Goal: Task Accomplishment & Management: Manage account settings

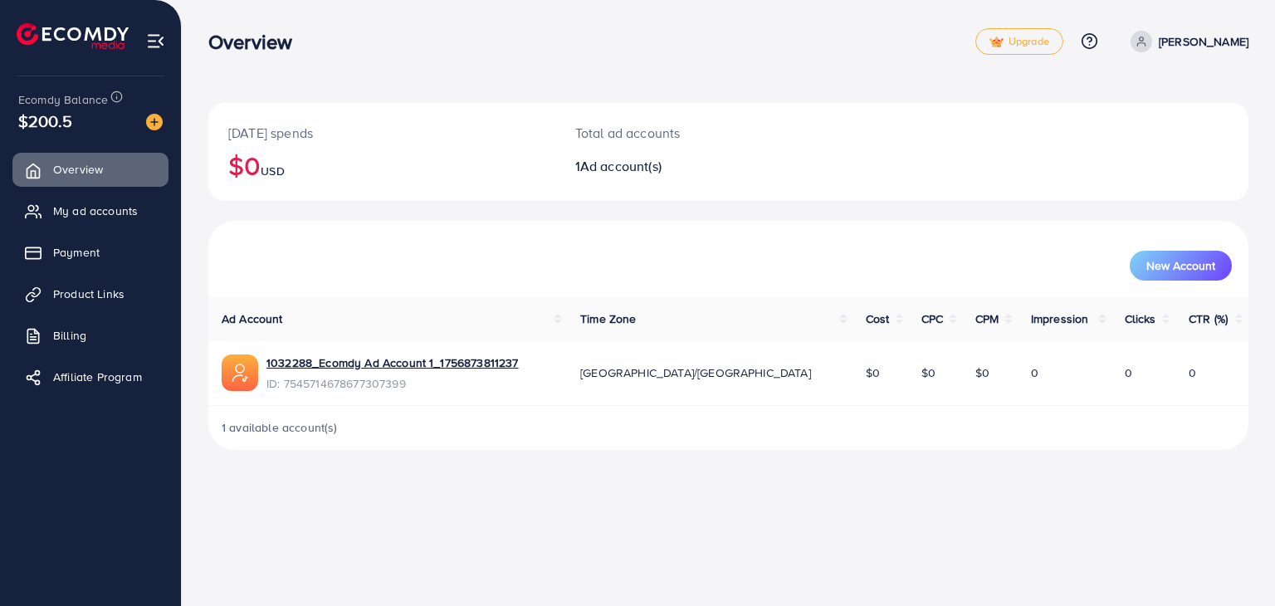
click at [75, 119] on div "$200.5" at bounding box center [90, 121] width 144 height 24
click at [78, 211] on span "My ad accounts" at bounding box center [99, 210] width 85 height 17
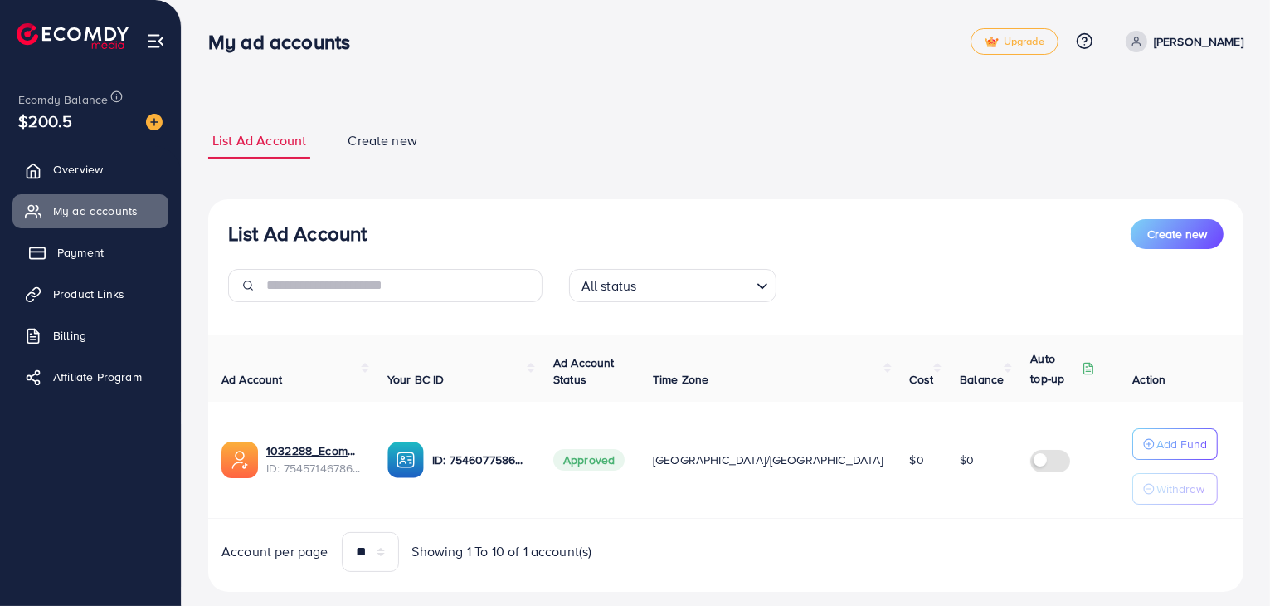
click at [126, 253] on link "Payment" at bounding box center [90, 252] width 156 height 33
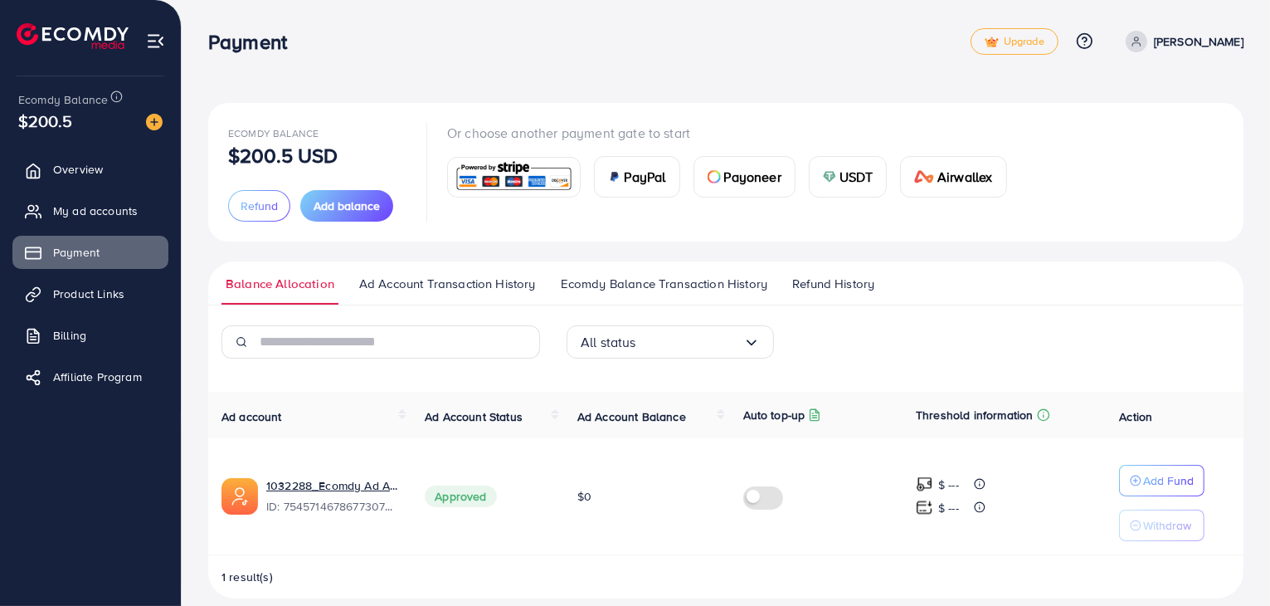
scroll to position [18, 0]
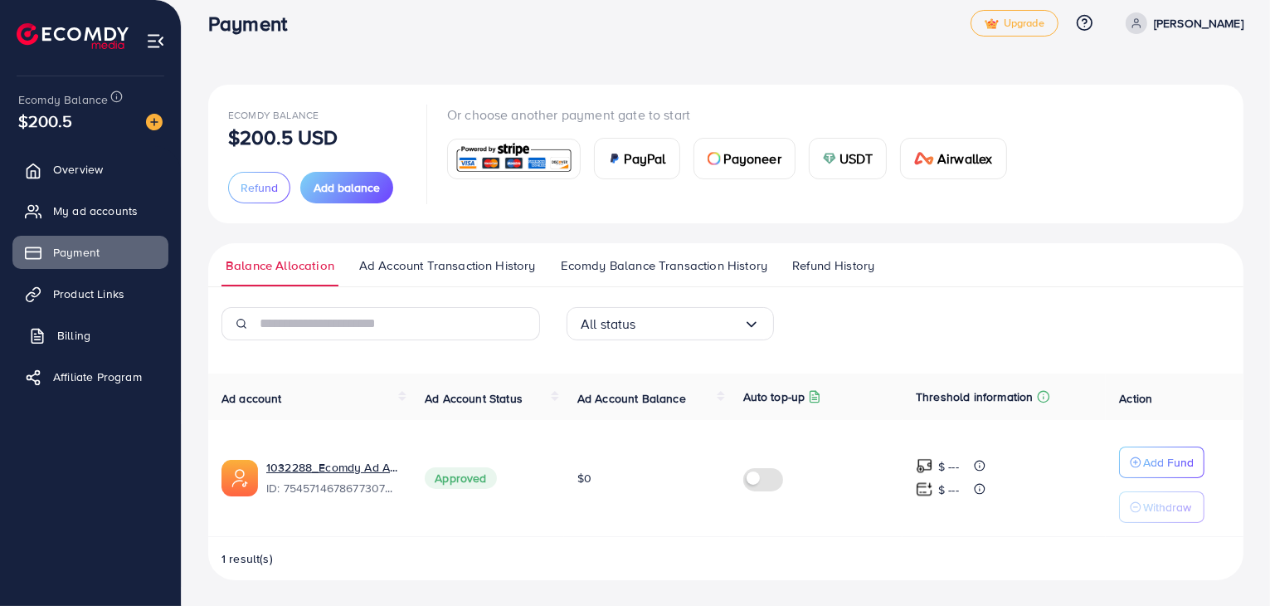
click at [110, 329] on link "Billing" at bounding box center [90, 335] width 156 height 33
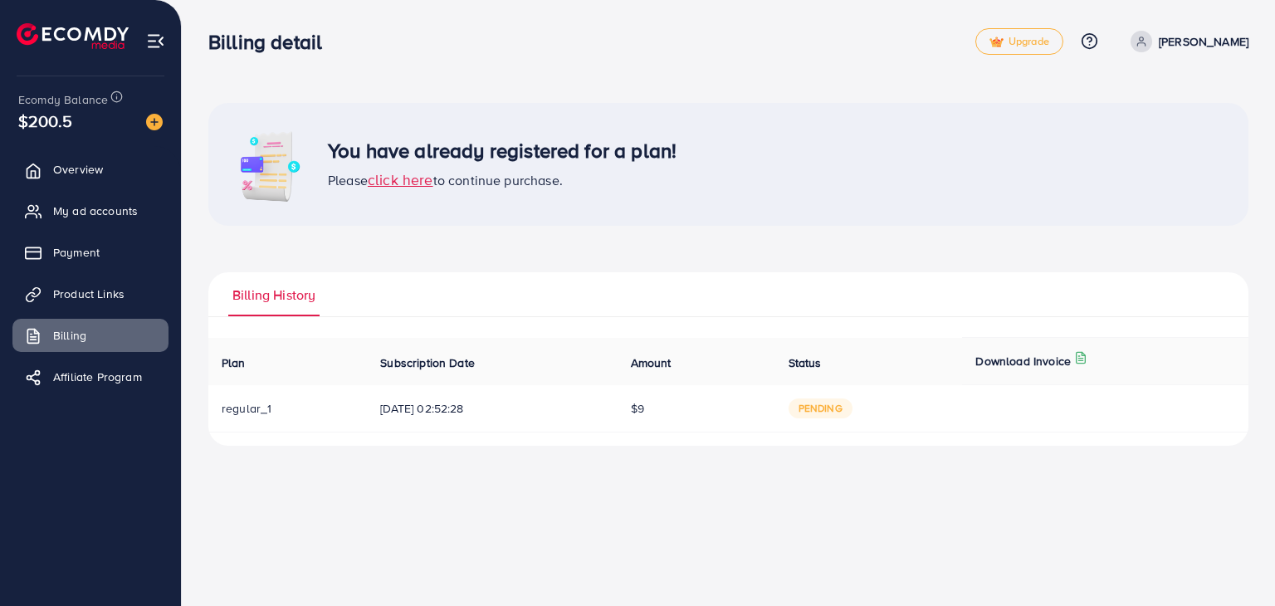
click at [423, 178] on span "click here" at bounding box center [401, 179] width 66 height 21
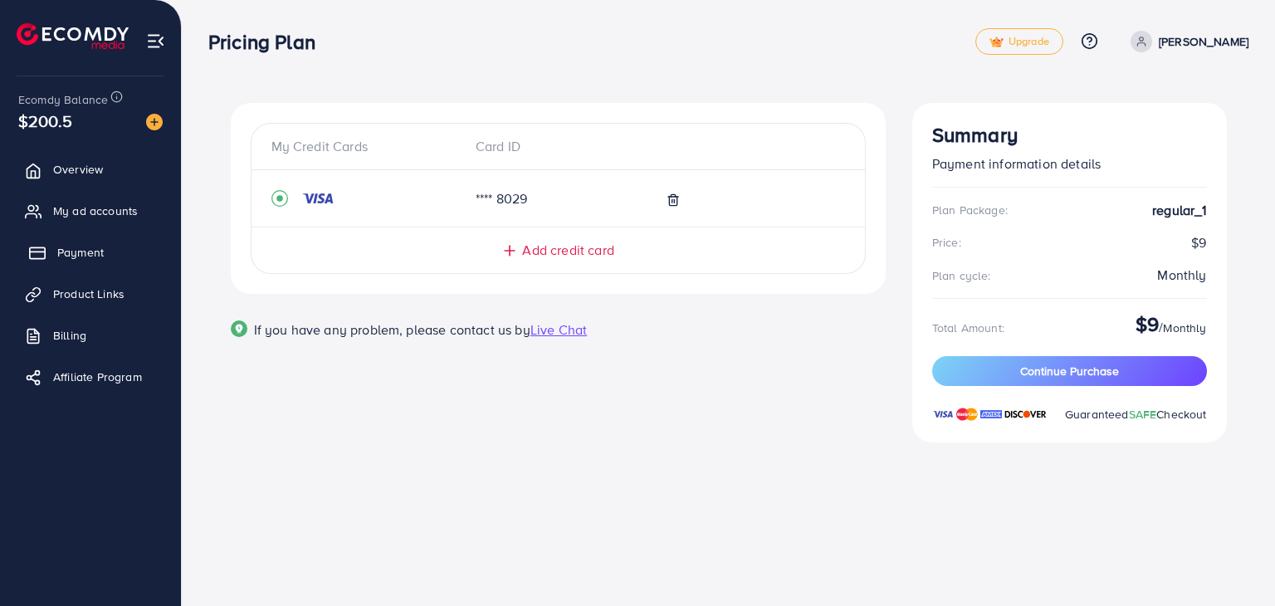
click at [80, 253] on span "Payment" at bounding box center [80, 252] width 46 height 17
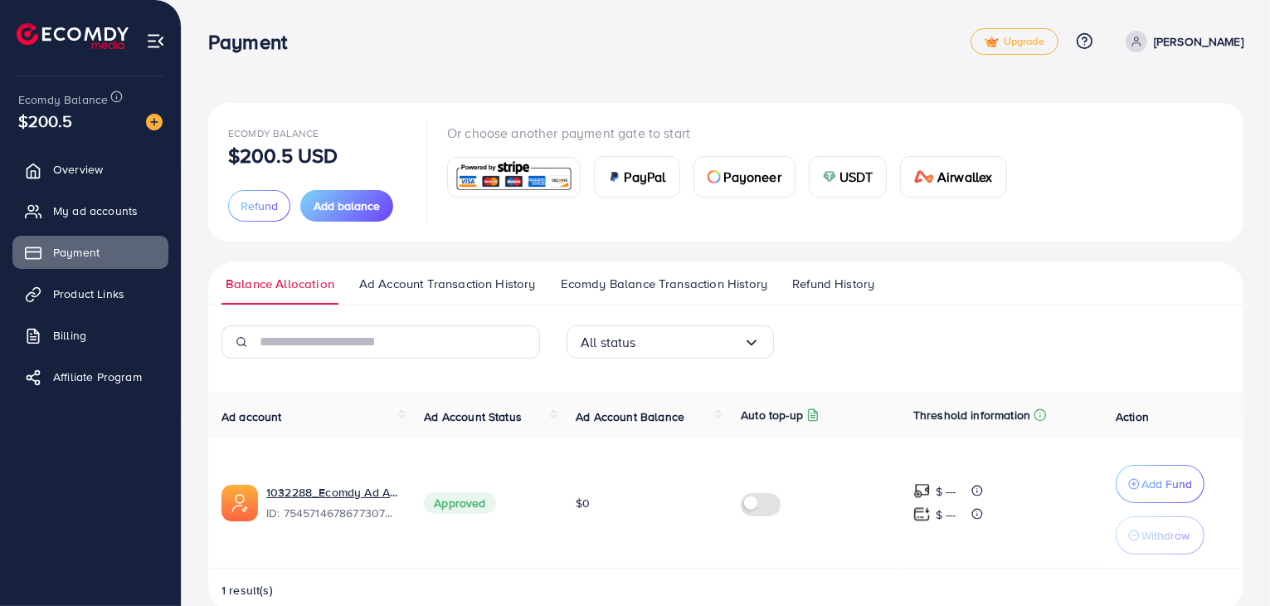
click at [411, 285] on span "Ad Account Transaction History" at bounding box center [447, 284] width 177 height 18
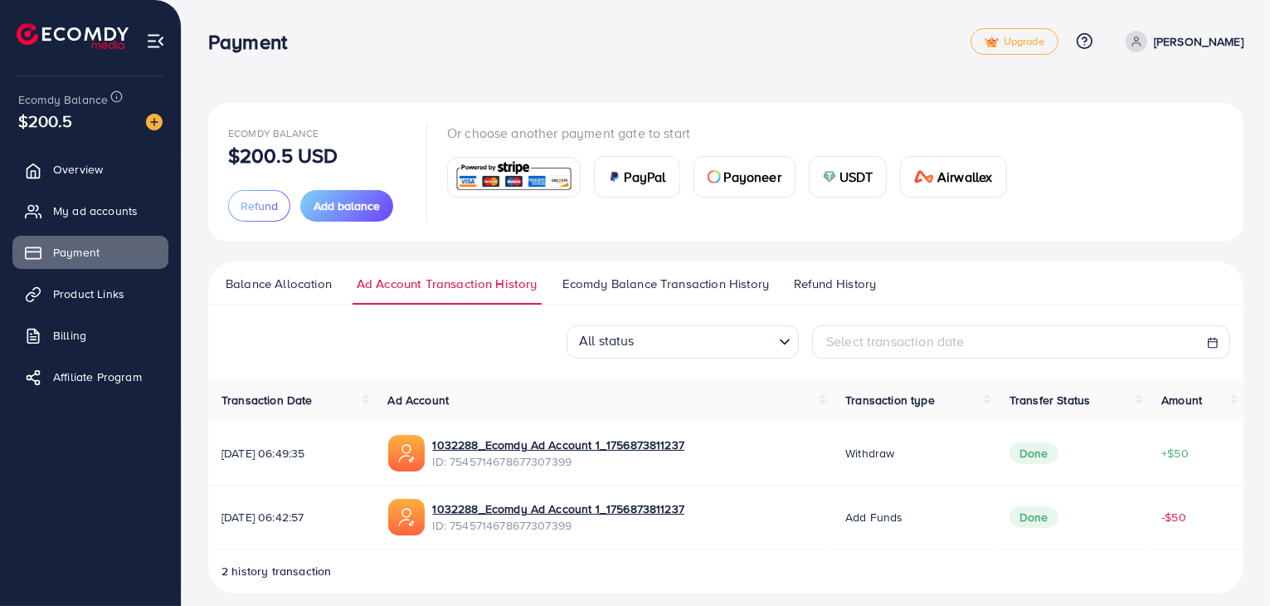
scroll to position [13, 0]
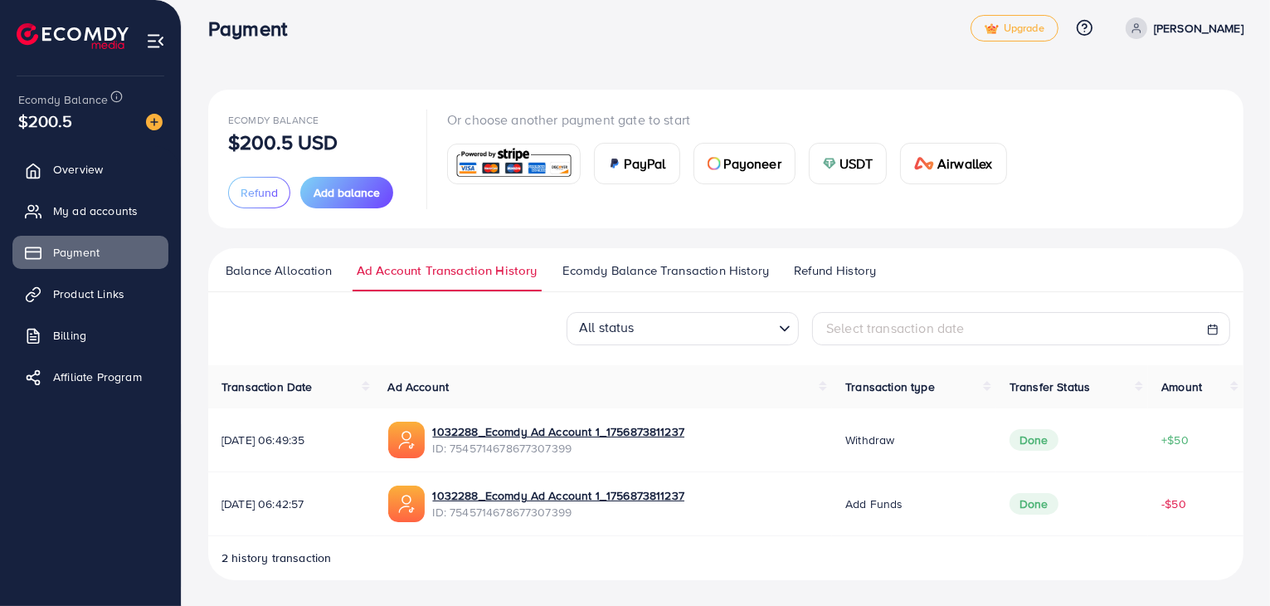
click at [579, 281] on link "Ecomdy Balance Transaction History" at bounding box center [665, 276] width 215 height 30
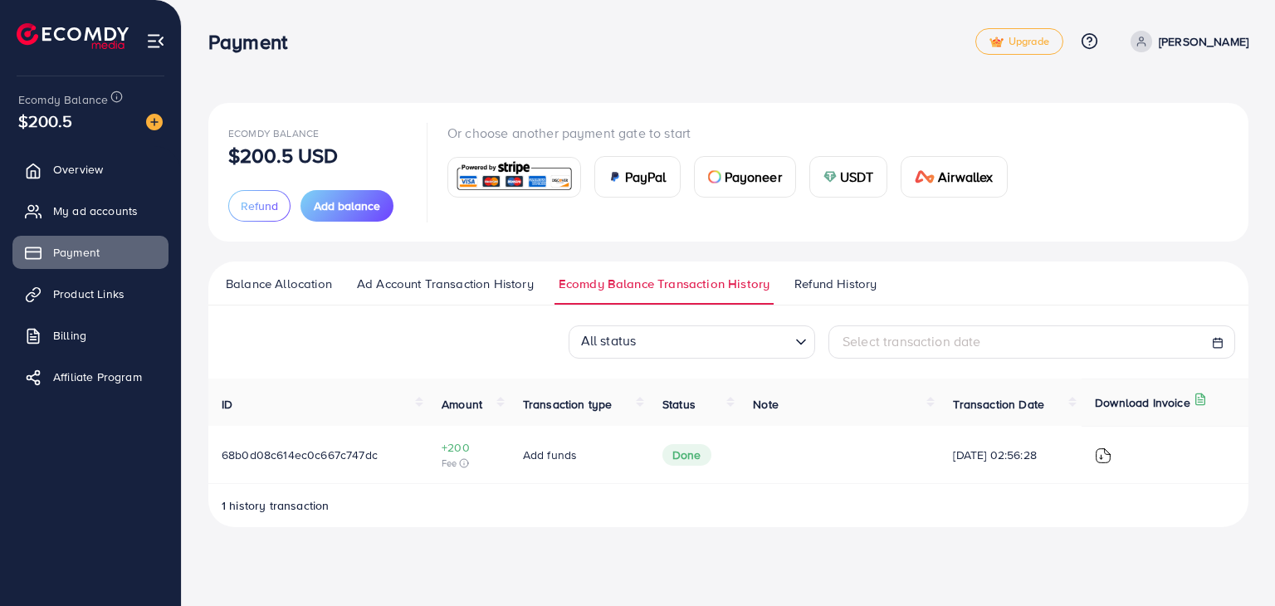
click at [794, 280] on span "Refund History" at bounding box center [835, 284] width 82 height 18
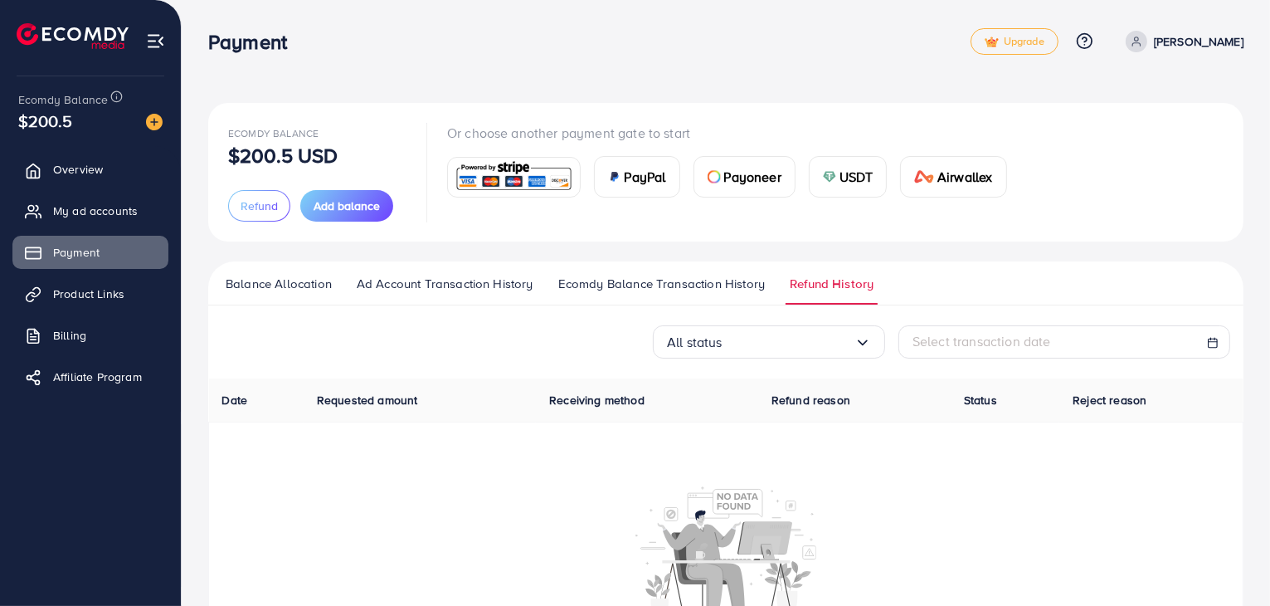
click at [254, 288] on span "Balance Allocation" at bounding box center [279, 284] width 106 height 18
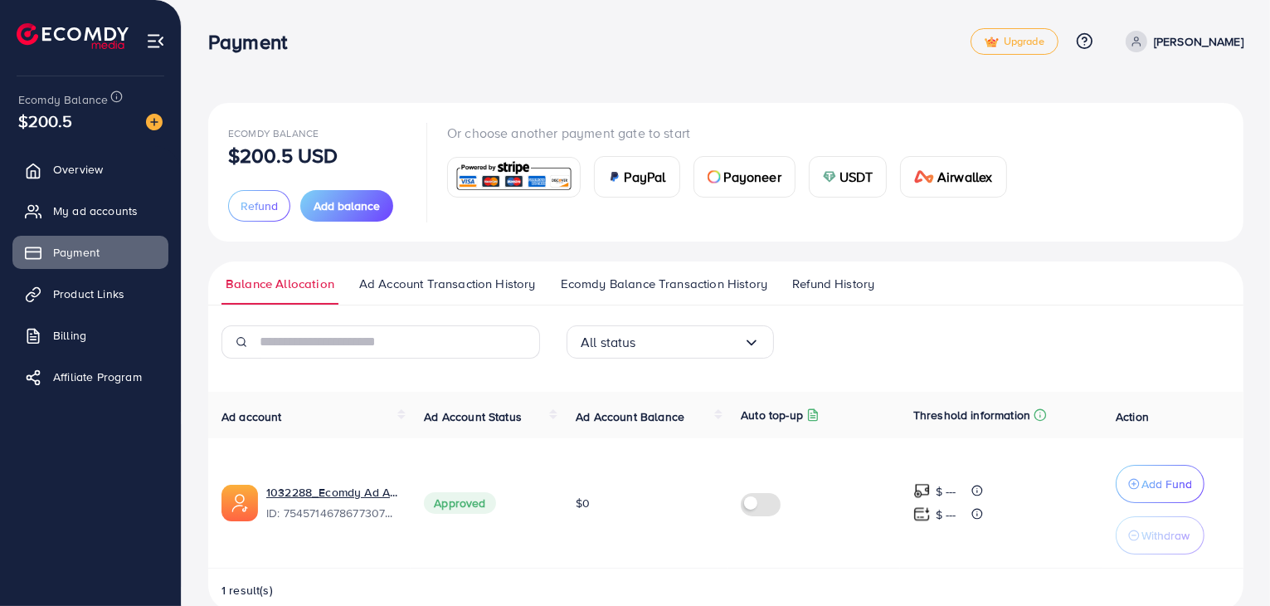
scroll to position [32, 0]
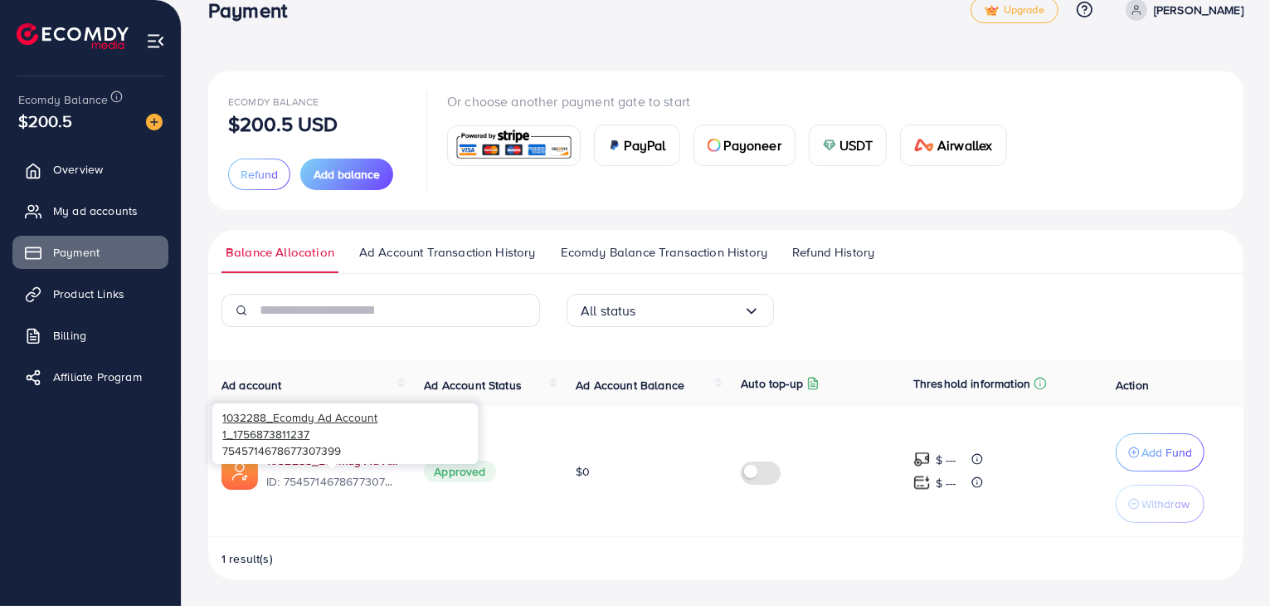
click at [346, 459] on link "1032288_Ecomdy Ad Account 1_1756873811237" at bounding box center [331, 460] width 131 height 17
